Goal: Task Accomplishment & Management: Manage account settings

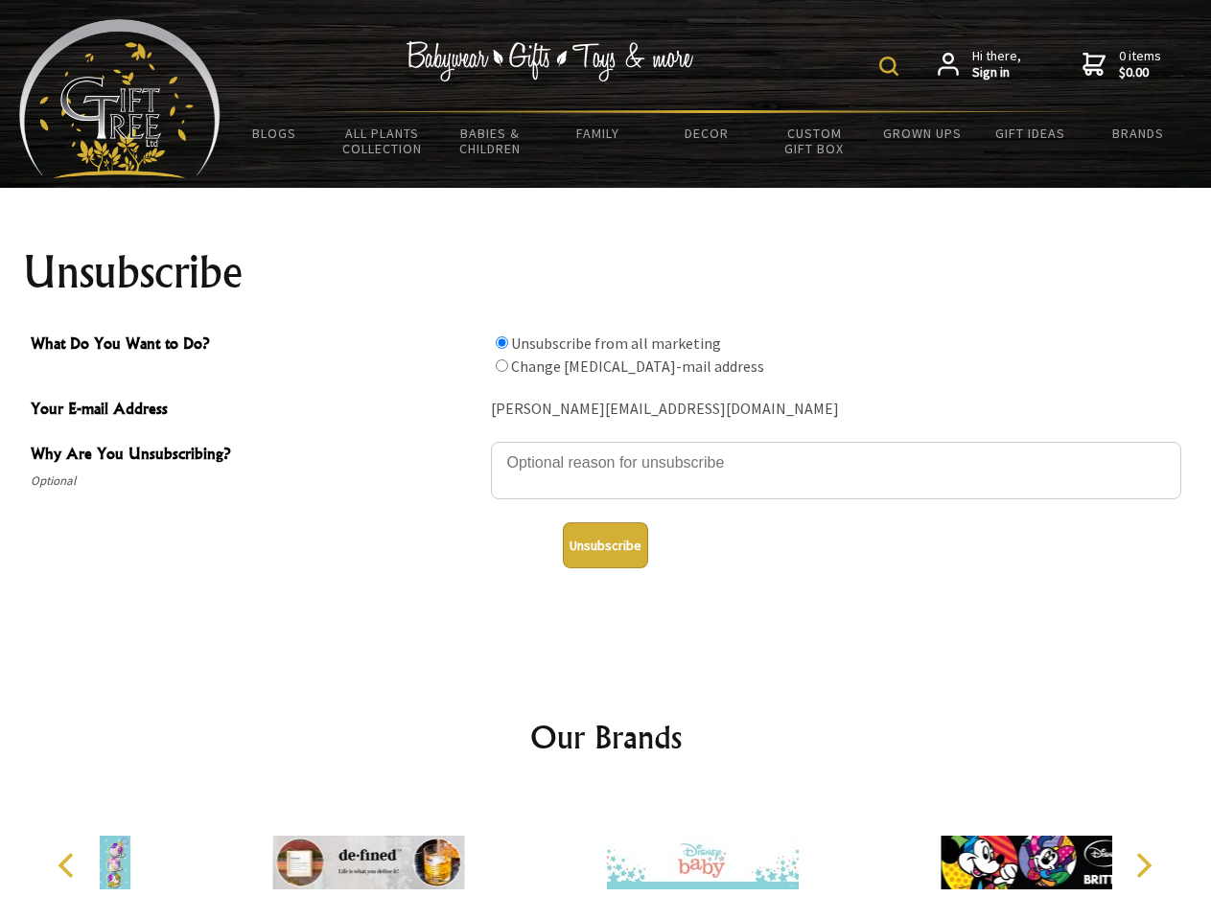
click at [891, 66] on img at bounding box center [888, 66] width 19 height 19
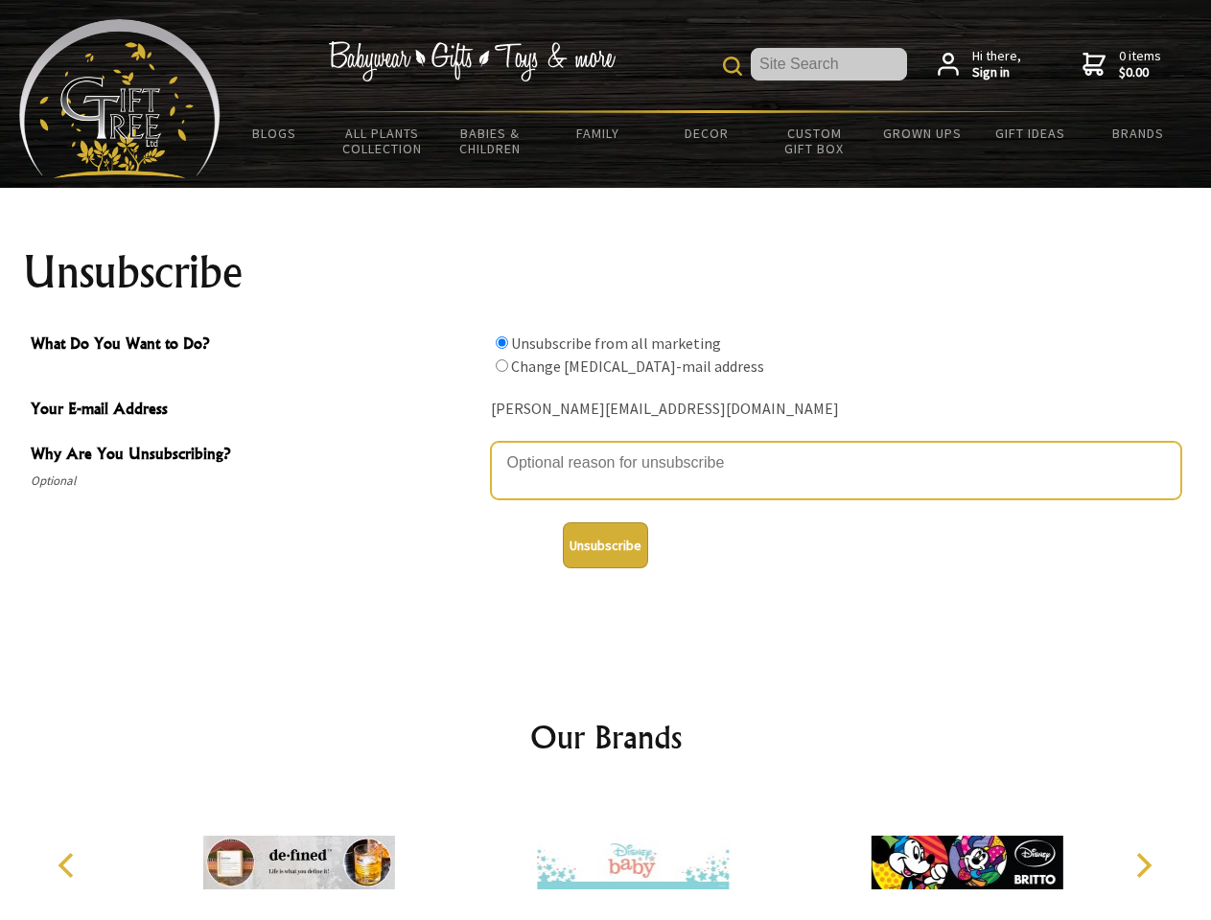
click at [606, 449] on textarea "Why Are You Unsubscribing?" at bounding box center [836, 471] width 690 height 58
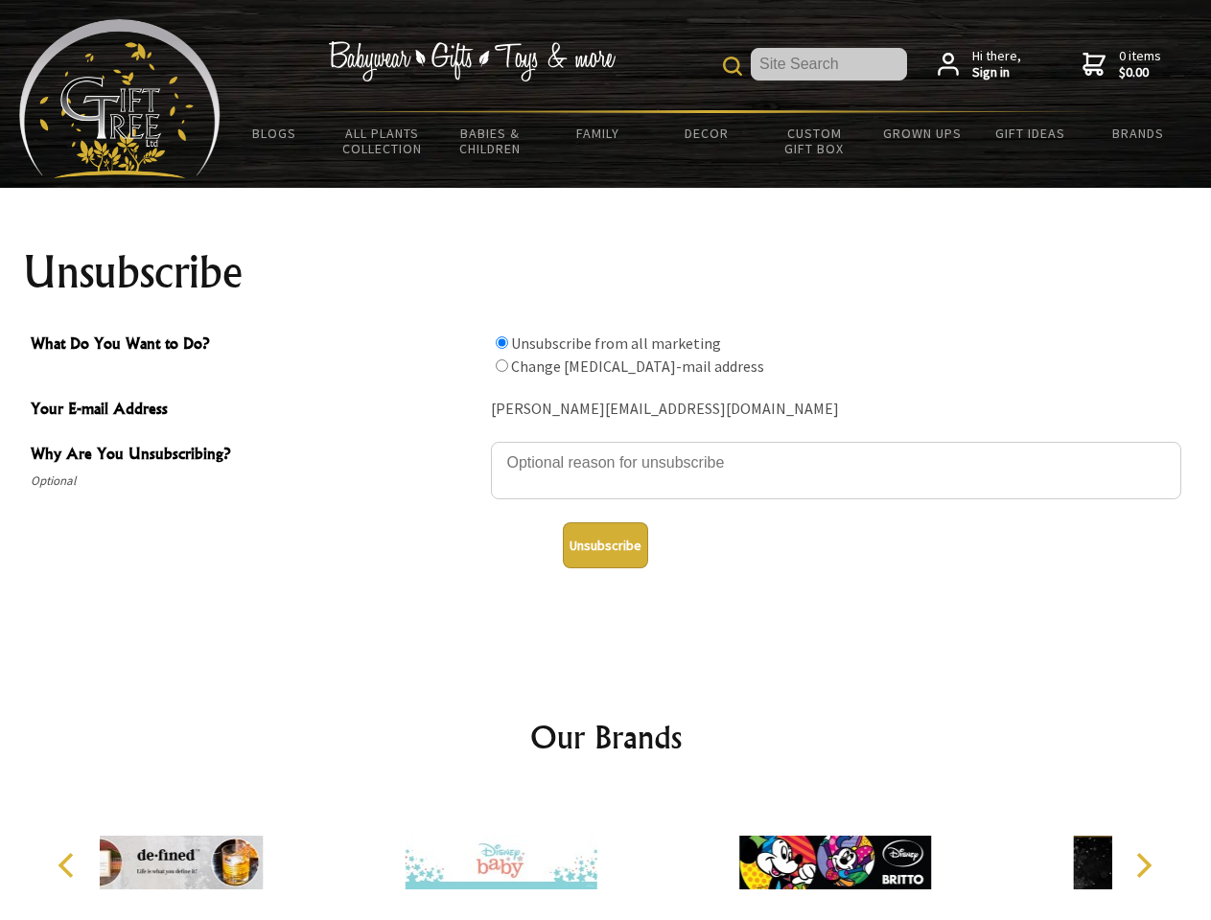
click at [501, 342] on input "What Do You Want to Do?" at bounding box center [502, 342] width 12 height 12
click at [501, 365] on input "What Do You Want to Do?" at bounding box center [502, 365] width 12 height 12
radio input "true"
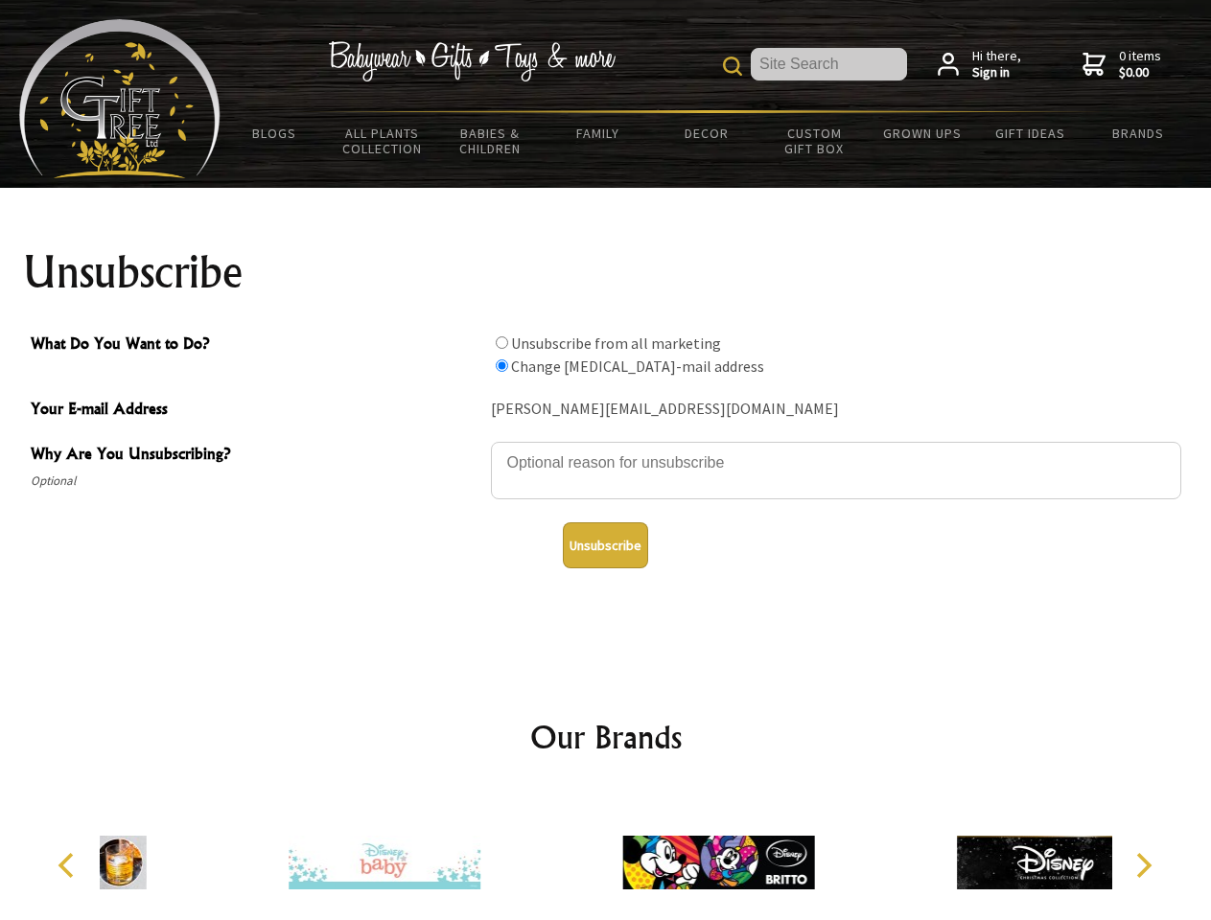
click at [605, 545] on button "Unsubscribe" at bounding box center [605, 545] width 85 height 46
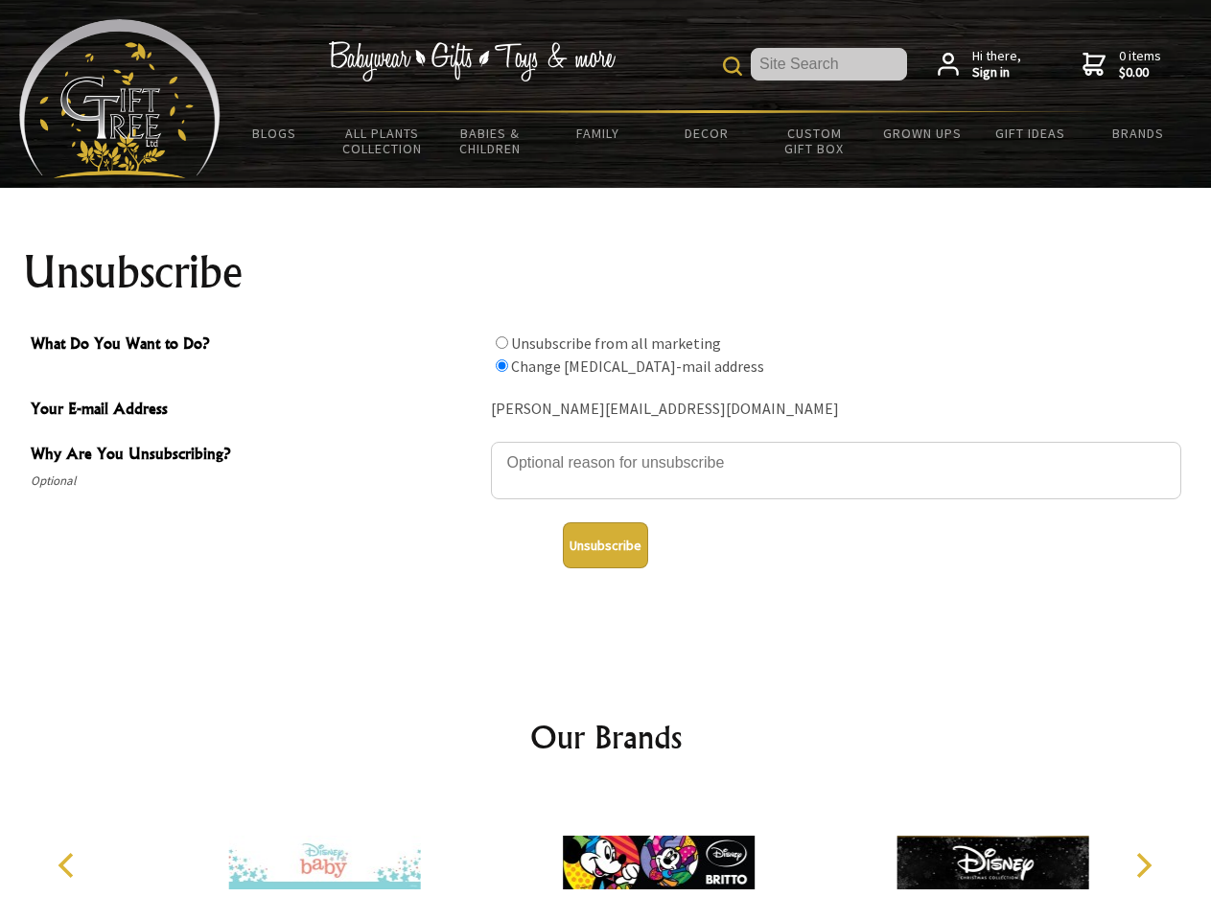
click at [606, 855] on img at bounding box center [659, 863] width 192 height 144
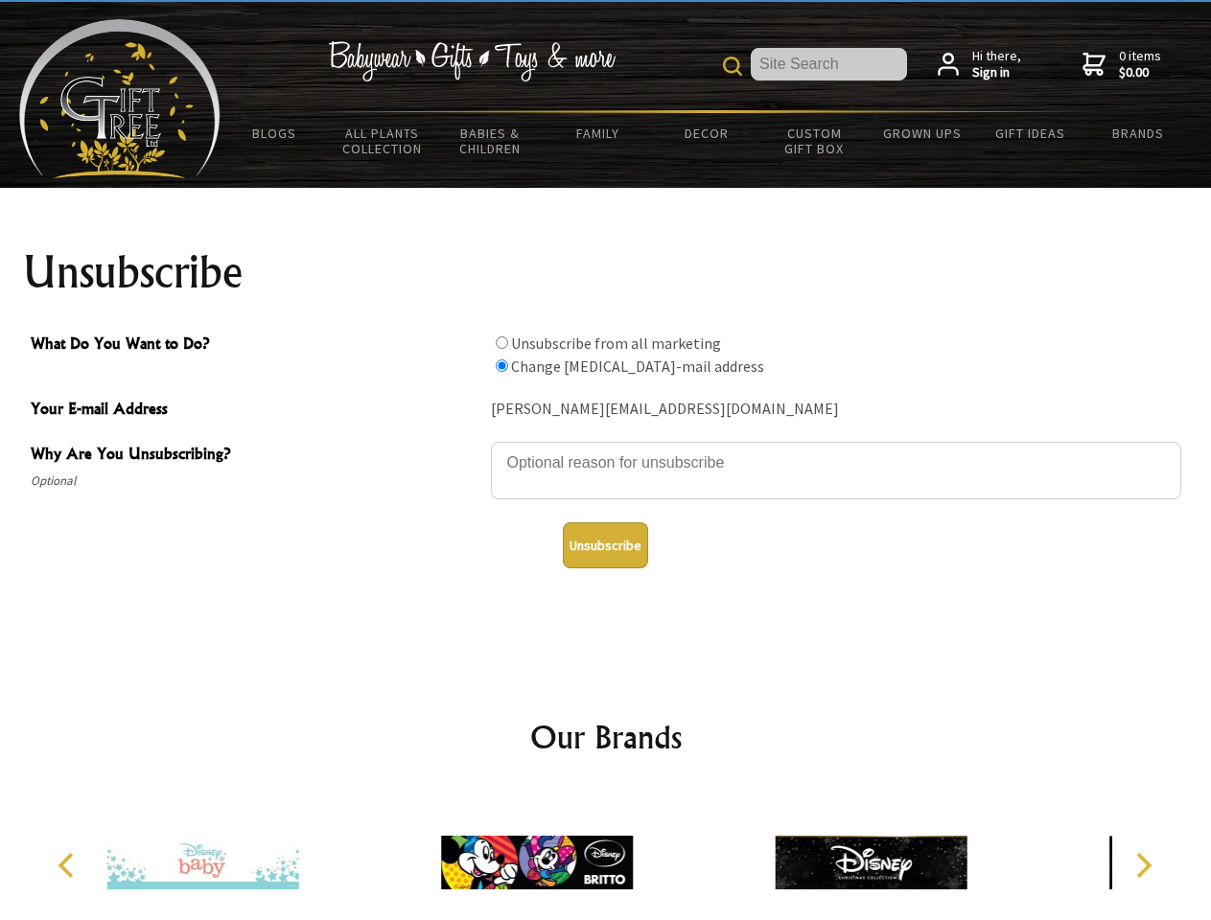
click at [69, 865] on icon "Previous" at bounding box center [68, 865] width 25 height 25
click at [1142, 865] on icon "Next" at bounding box center [1141, 865] width 25 height 25
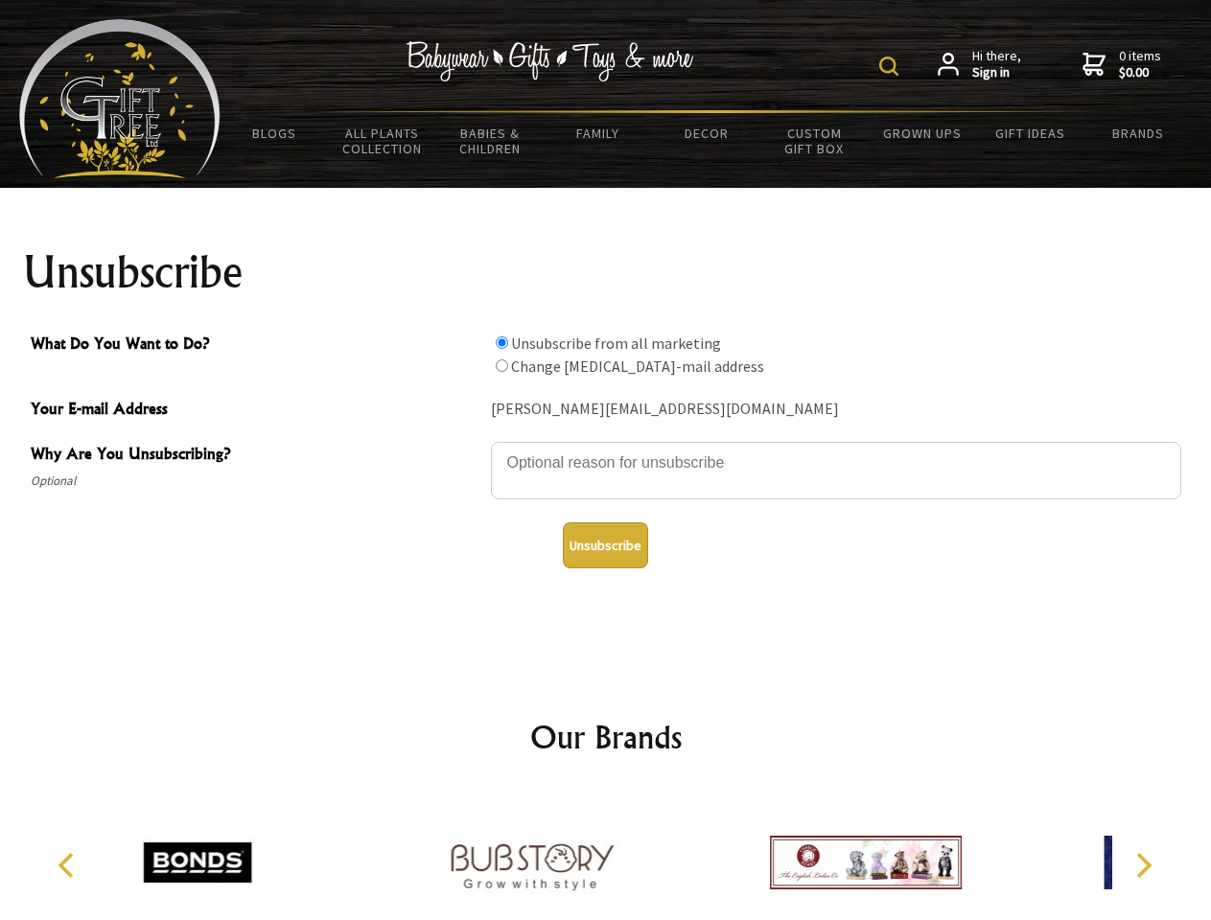
click at [891, 66] on img at bounding box center [888, 66] width 19 height 19
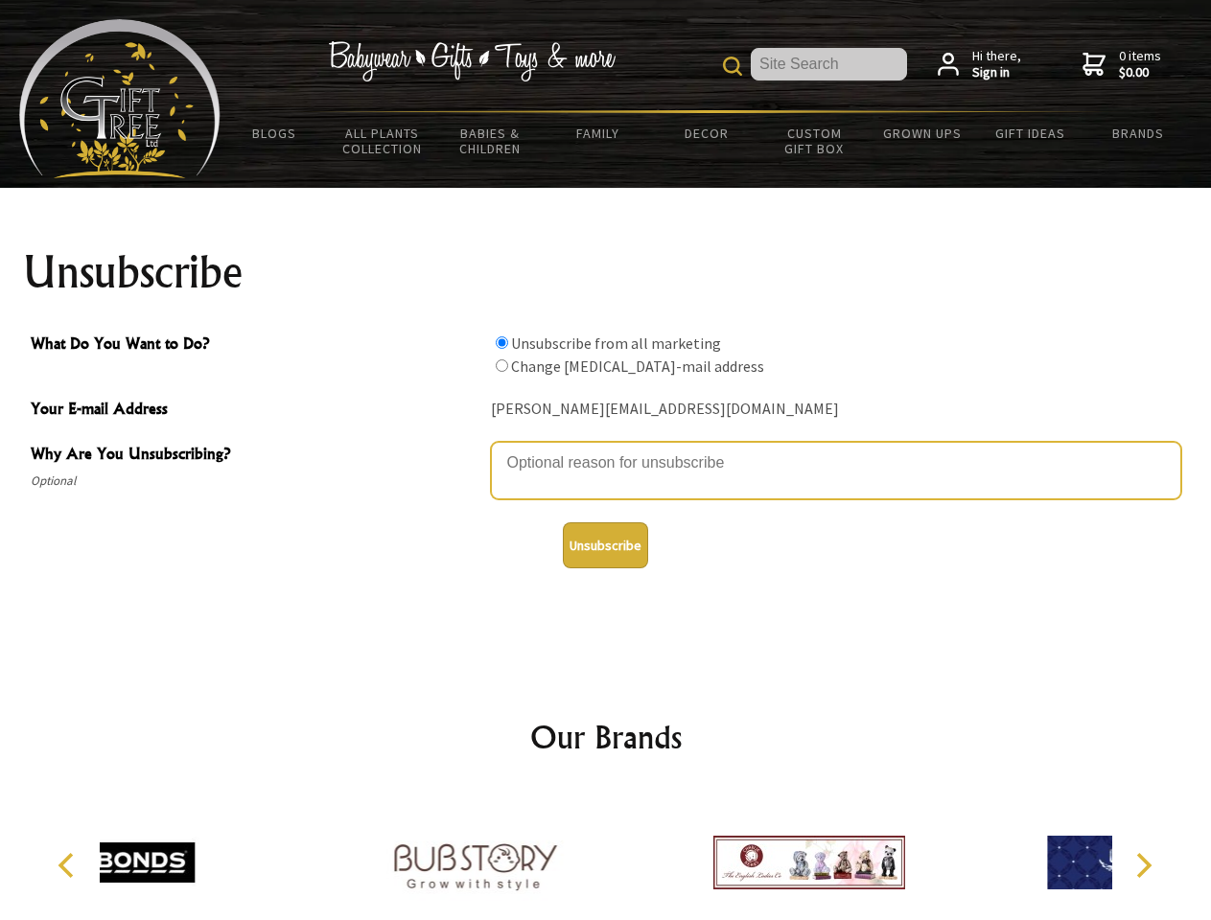
click at [606, 449] on textarea "Why Are You Unsubscribing?" at bounding box center [836, 471] width 690 height 58
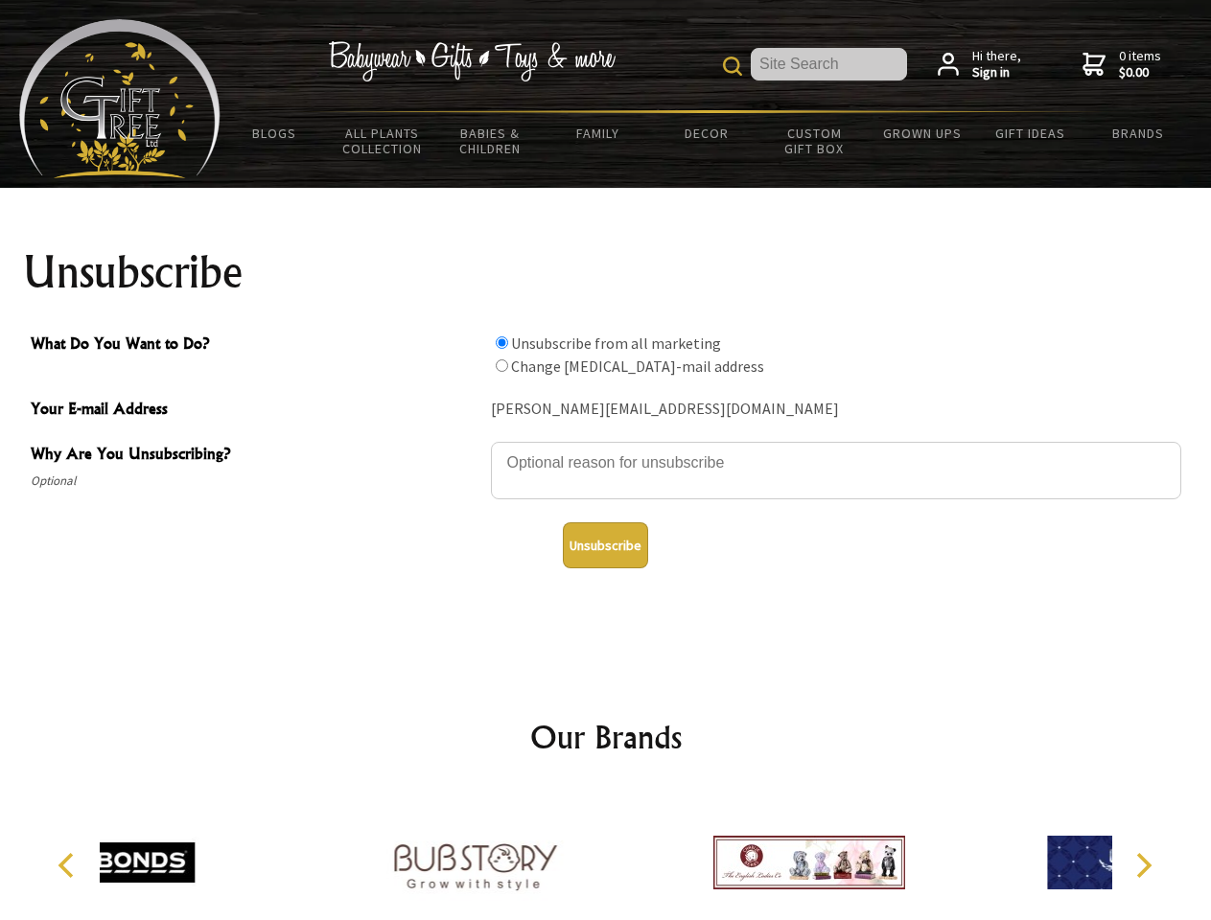
click at [501, 342] on input "What Do You Want to Do?" at bounding box center [502, 342] width 12 height 12
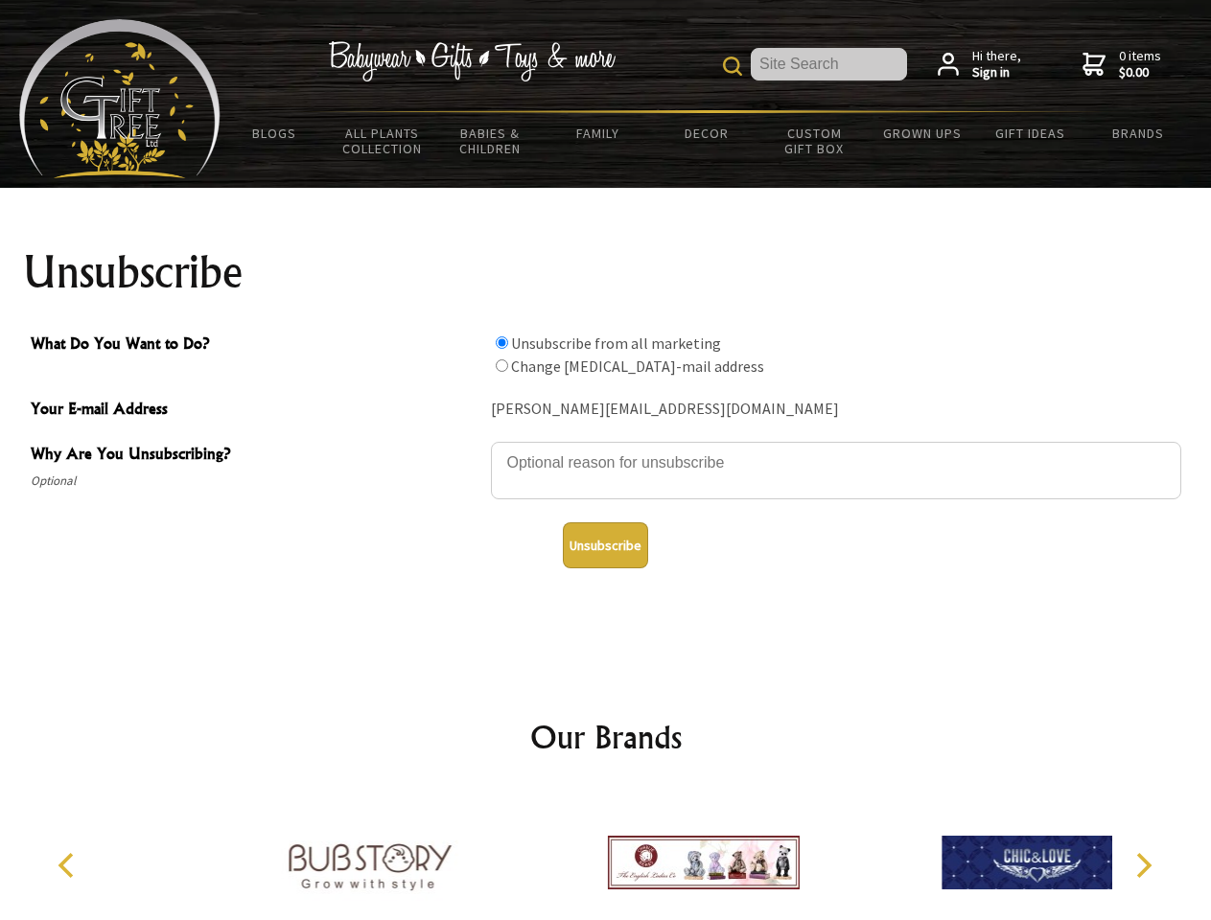
click at [501, 365] on input "What Do You Want to Do?" at bounding box center [502, 365] width 12 height 12
radio input "true"
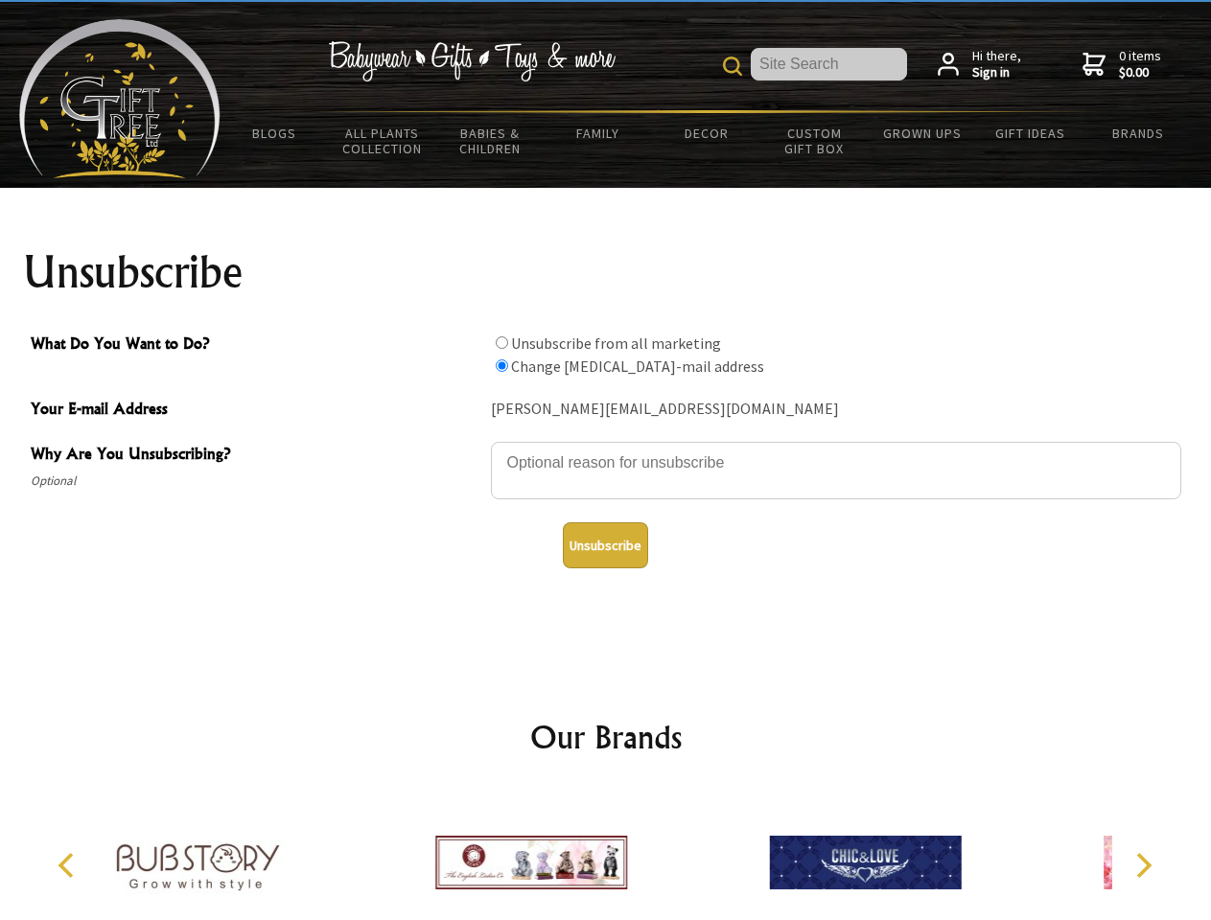
click at [605, 545] on button "Unsubscribe" at bounding box center [605, 545] width 85 height 46
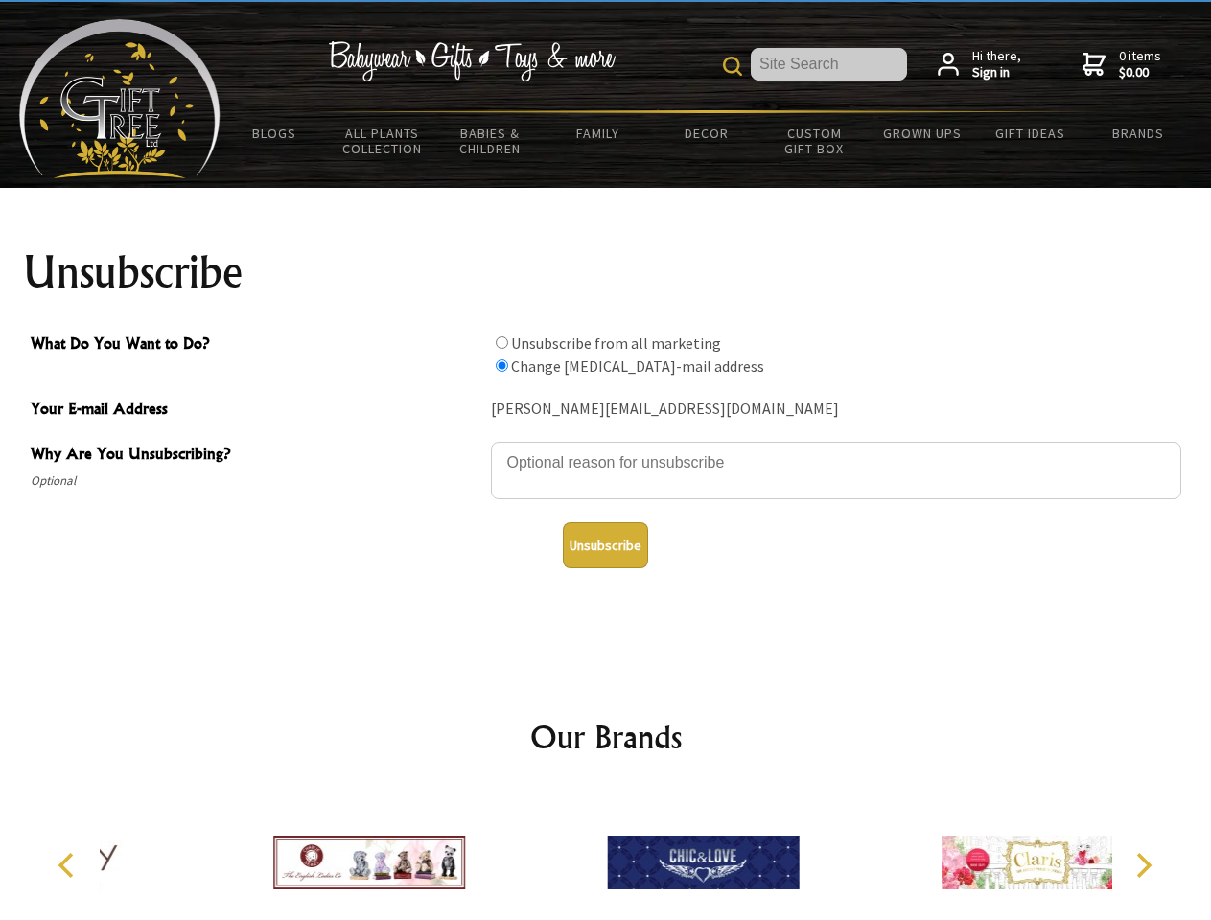
click at [69, 865] on icon "Previous" at bounding box center [68, 865] width 25 height 25
click at [1142, 865] on icon "Next" at bounding box center [1141, 865] width 25 height 25
